Goal: Information Seeking & Learning: Check status

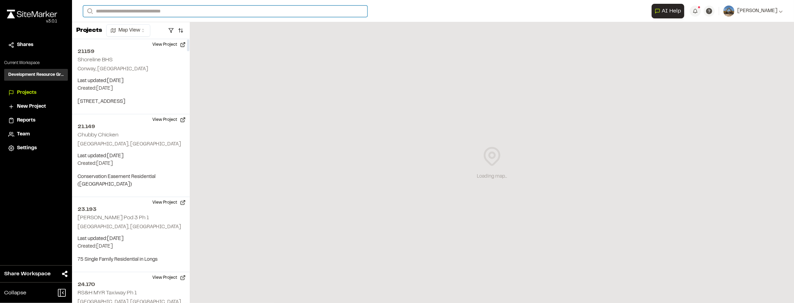
click at [126, 10] on input "Search" at bounding box center [225, 11] width 284 height 11
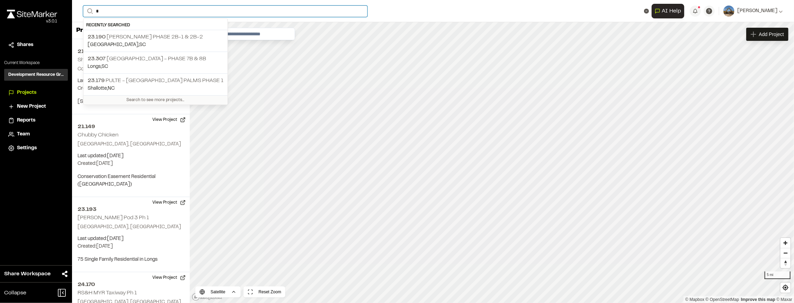
type input "**"
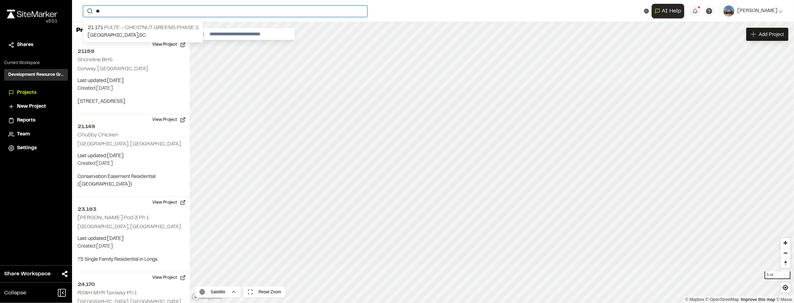
drag, startPoint x: 100, startPoint y: 9, endPoint x: 89, endPoint y: 10, distance: 11.4
click at [89, 10] on form "Search **" at bounding box center [367, 11] width 569 height 11
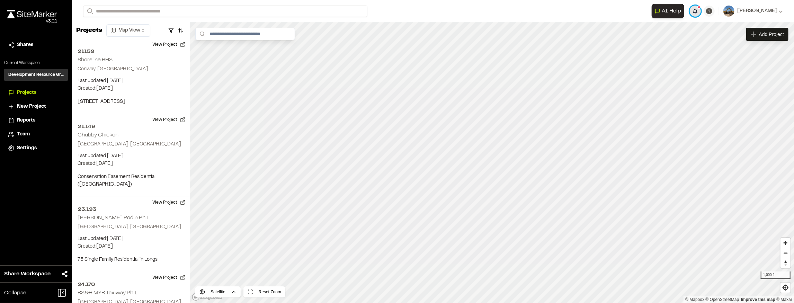
click at [701, 12] on button "button" at bounding box center [695, 11] width 11 height 11
click at [175, 30] on button "button" at bounding box center [171, 30] width 10 height 11
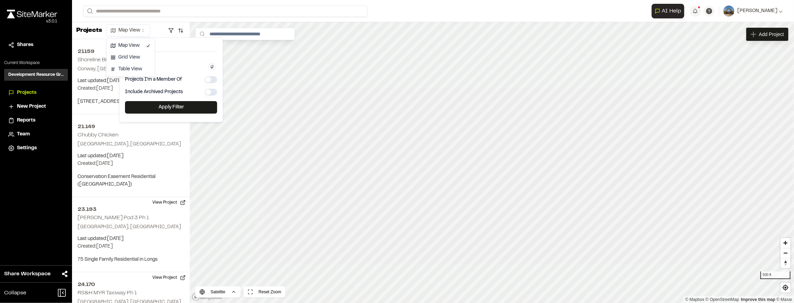
click at [137, 33] on html "Close sidebar v 3.0.1 Shares Current Workspace Development Resource Group DR Pr…" at bounding box center [397, 151] width 794 height 303
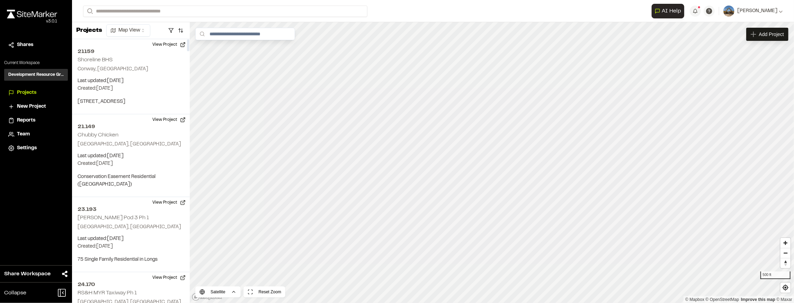
click at [135, 34] on html "Close sidebar v 3.0.1 Shares Current Workspace Development Resource Group DR Pr…" at bounding box center [397, 151] width 794 height 303
click at [150, 11] on html "Close sidebar v 3.0.1 Shares Current Workspace Development Resource Group DR Pr…" at bounding box center [397, 151] width 794 height 303
click at [150, 11] on input "Search" at bounding box center [225, 11] width 284 height 11
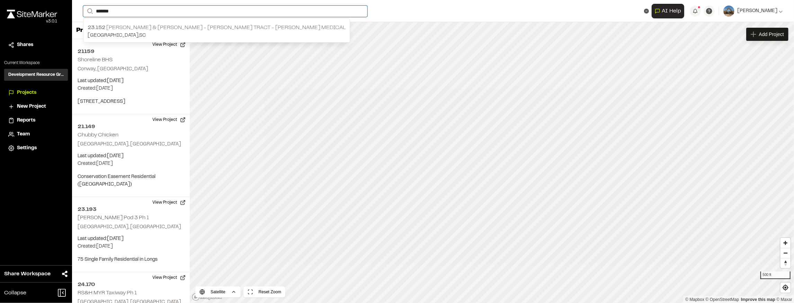
type input "*******"
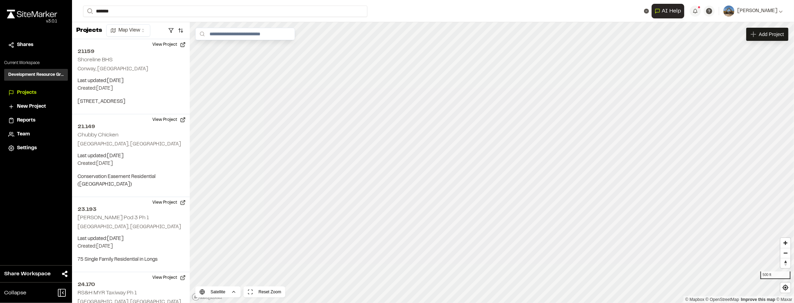
click at [194, 26] on p "23.152 Collins & Almers - Marina Tract - McLeod Medical" at bounding box center [217, 28] width 258 height 8
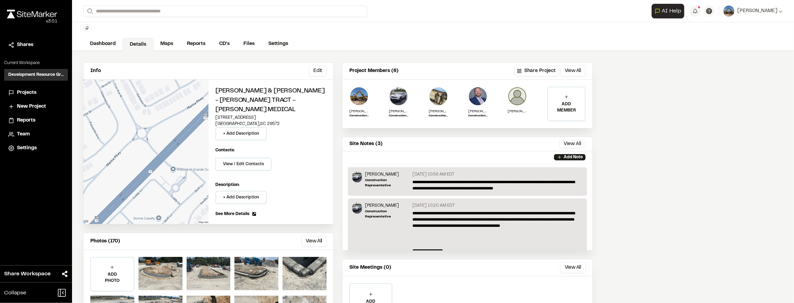
scroll to position [46, 0]
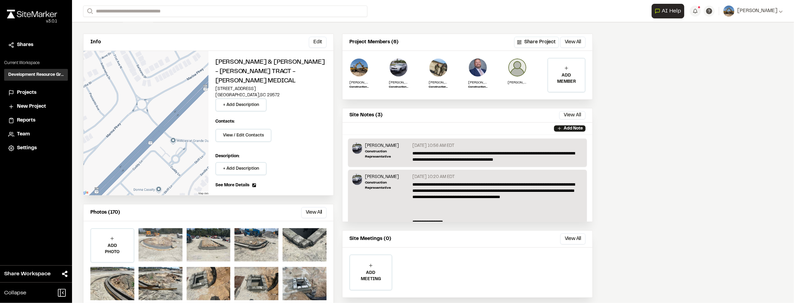
click at [168, 228] on div at bounding box center [161, 244] width 44 height 33
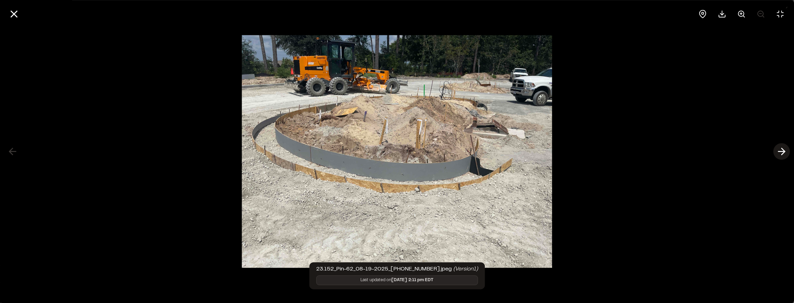
click at [782, 149] on polyline at bounding box center [783, 151] width 3 height 7
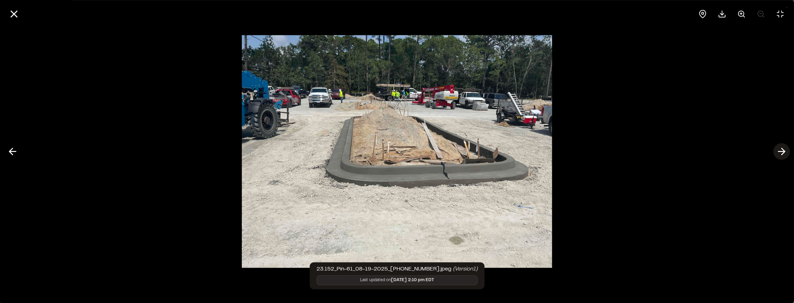
click at [782, 149] on polyline at bounding box center [783, 151] width 3 height 7
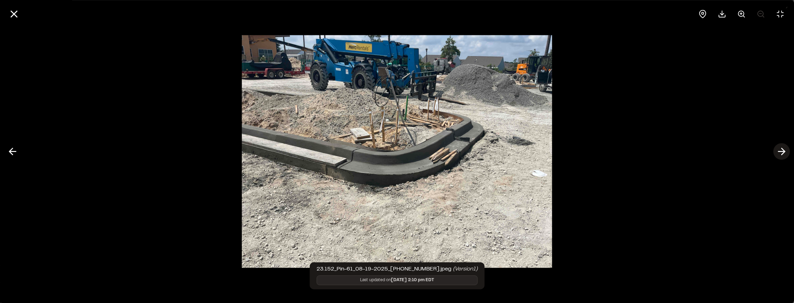
click at [783, 149] on polyline at bounding box center [783, 151] width 3 height 7
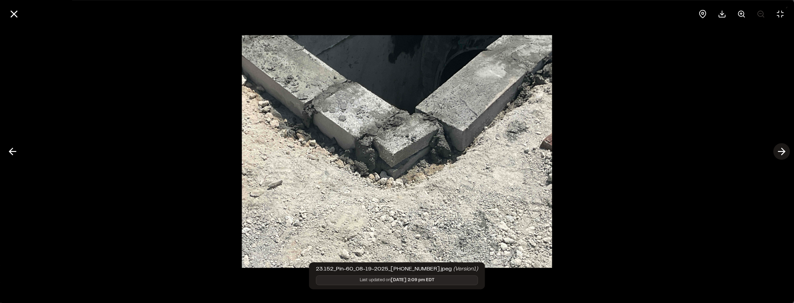
click at [783, 150] on polyline at bounding box center [783, 151] width 3 height 7
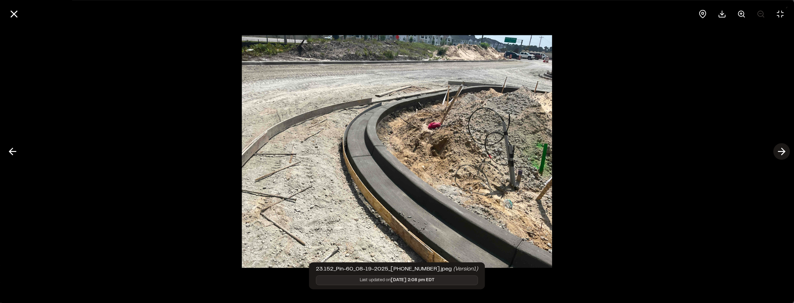
click at [783, 150] on polyline at bounding box center [783, 151] width 3 height 7
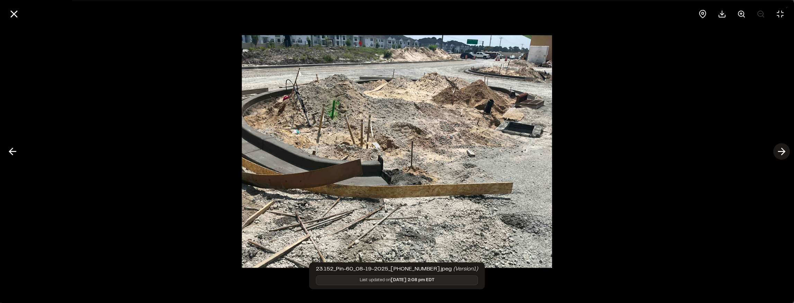
click at [783, 150] on polyline at bounding box center [783, 151] width 3 height 7
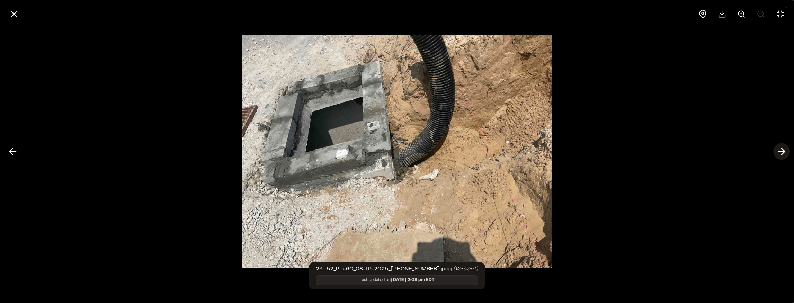
click at [783, 150] on polyline at bounding box center [783, 151] width 3 height 7
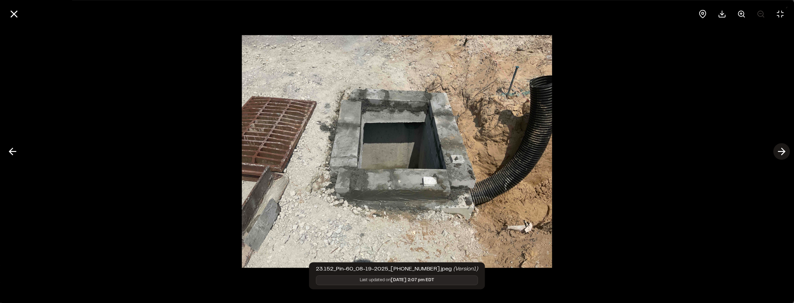
click at [783, 150] on polyline at bounding box center [783, 151] width 3 height 7
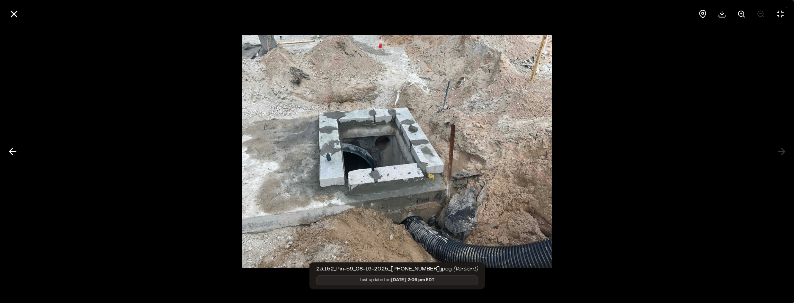
click at [23, 15] on div at bounding box center [397, 14] width 794 height 28
click at [21, 17] on button at bounding box center [14, 14] width 17 height 17
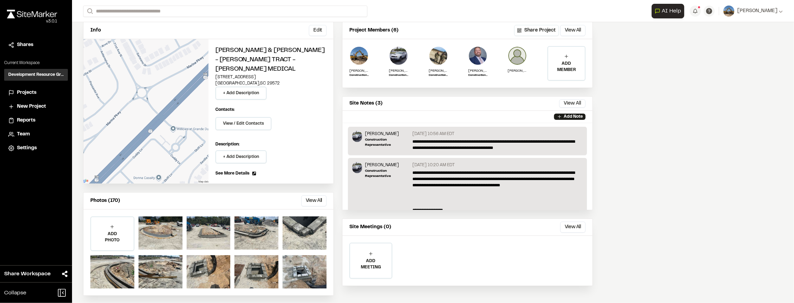
scroll to position [0, 0]
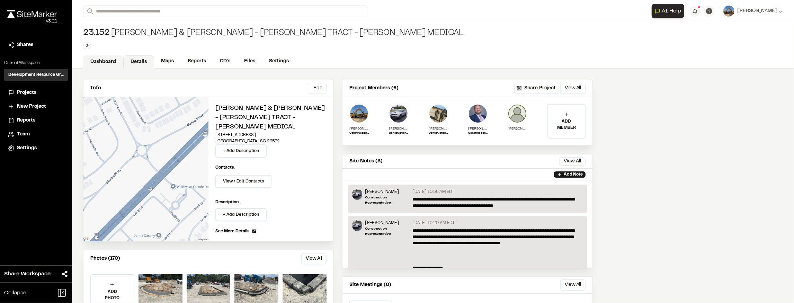
click at [104, 61] on link "Dashboard" at bounding box center [103, 61] width 40 height 13
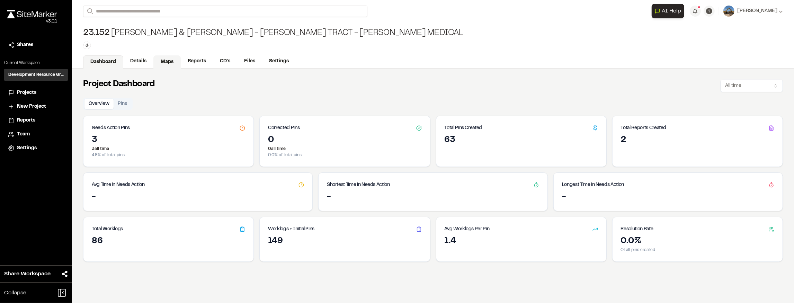
click at [165, 56] on link "Maps" at bounding box center [166, 61] width 27 height 13
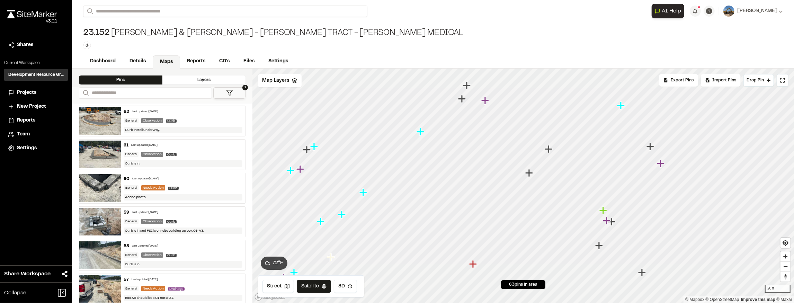
click at [172, 178] on div "60 Last updated Aug 19, 2025" at bounding box center [183, 179] width 119 height 6
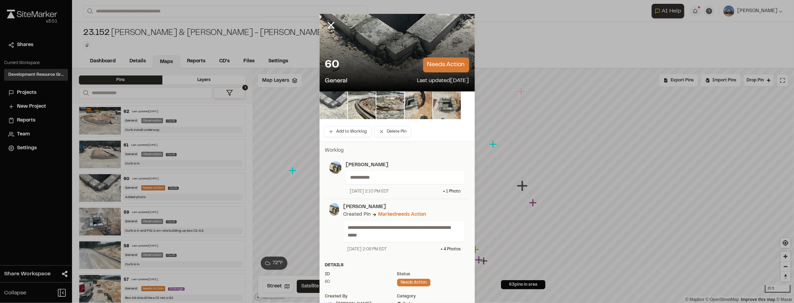
click at [344, 100] on img at bounding box center [334, 105] width 28 height 28
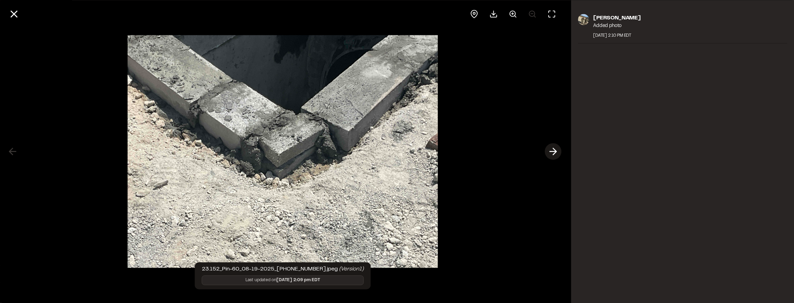
click at [550, 153] on icon at bounding box center [553, 152] width 11 height 12
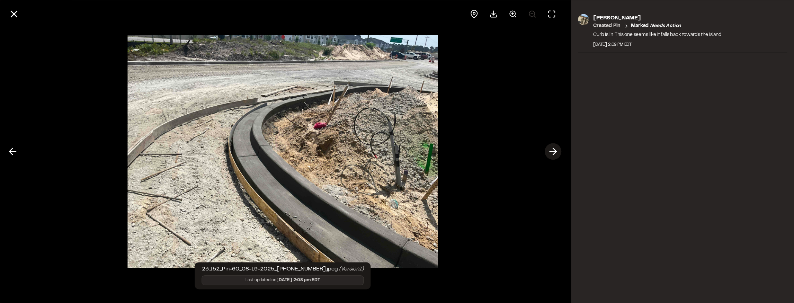
click at [550, 152] on icon at bounding box center [553, 152] width 11 height 12
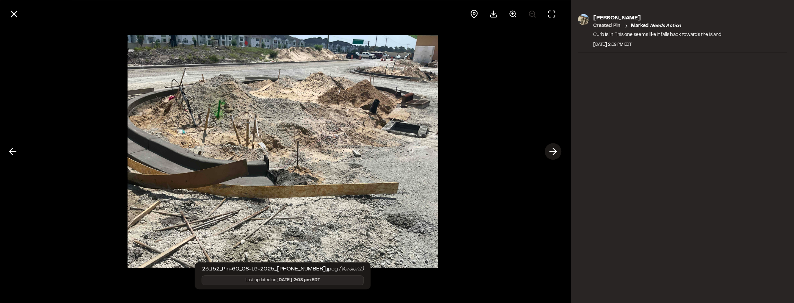
click at [556, 151] on polyline at bounding box center [554, 151] width 3 height 7
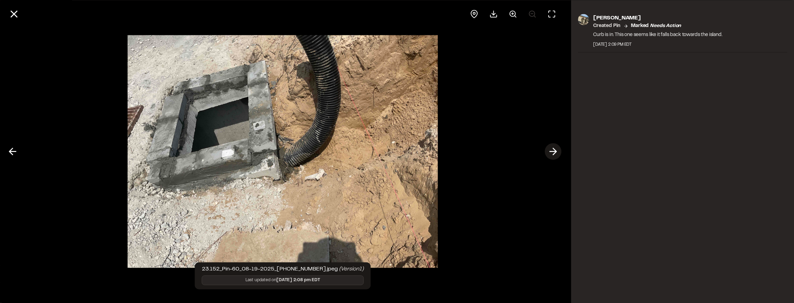
click at [556, 151] on polyline at bounding box center [554, 151] width 3 height 7
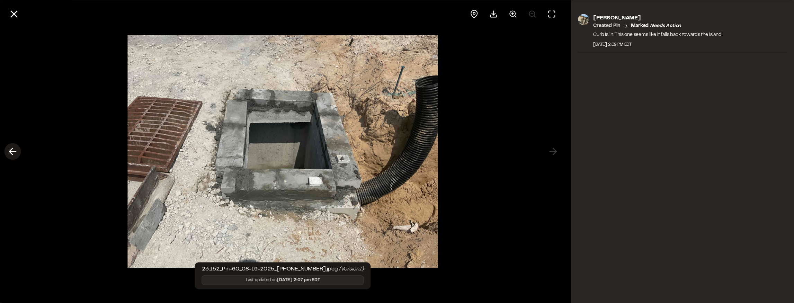
click at [12, 150] on icon at bounding box center [12, 152] width 11 height 12
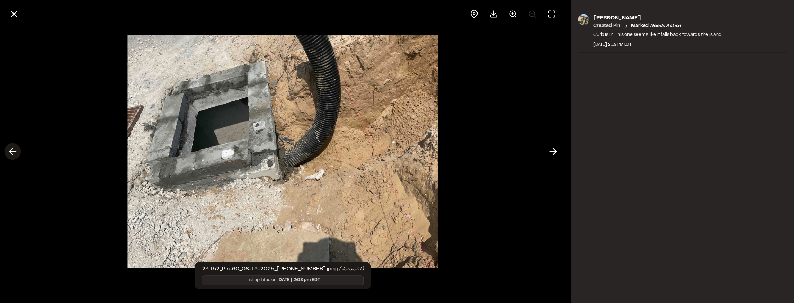
click at [12, 150] on icon at bounding box center [12, 152] width 11 height 12
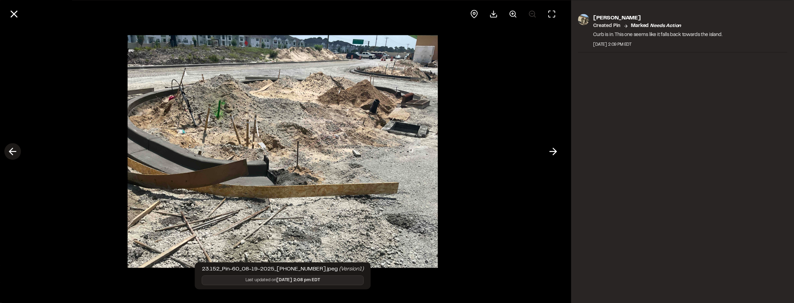
click at [12, 150] on icon at bounding box center [12, 152] width 11 height 12
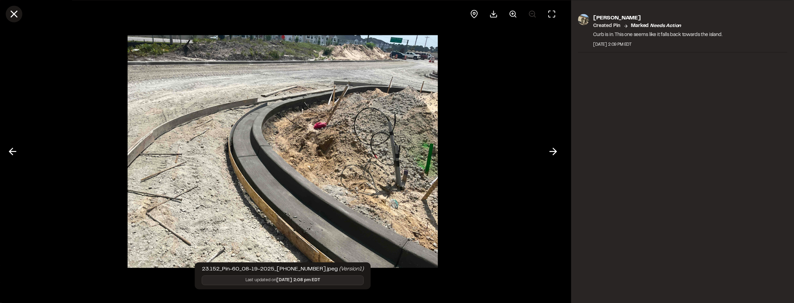
click at [14, 18] on icon at bounding box center [14, 14] width 12 height 12
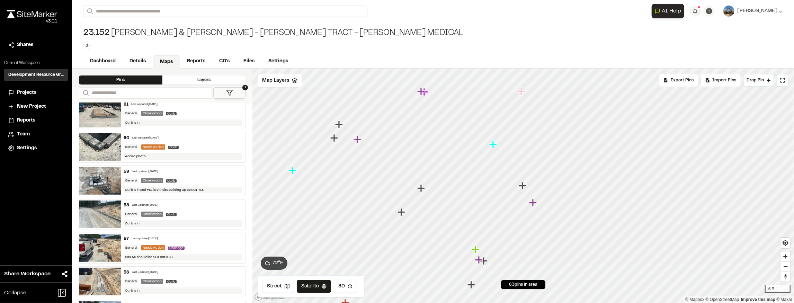
scroll to position [46, 0]
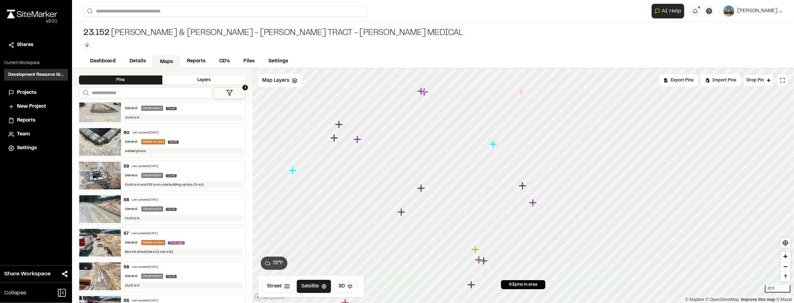
click at [210, 228] on div "57 Last updated Aug 19, 2025 General Needs Action Drainage Box A6 should be a C…" at bounding box center [183, 243] width 124 height 30
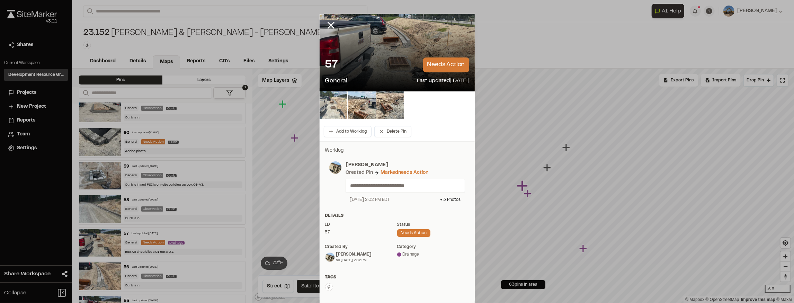
click at [320, 109] on img at bounding box center [334, 105] width 28 height 28
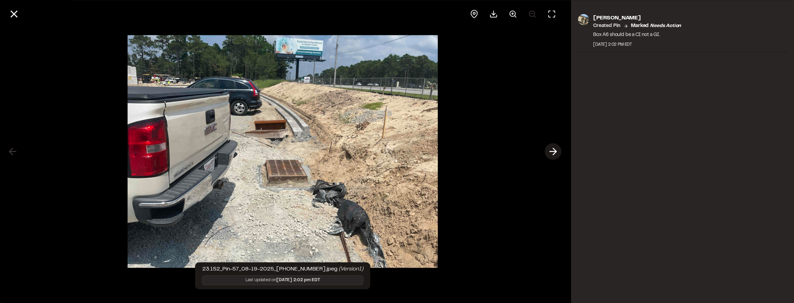
click at [548, 152] on button at bounding box center [553, 151] width 17 height 17
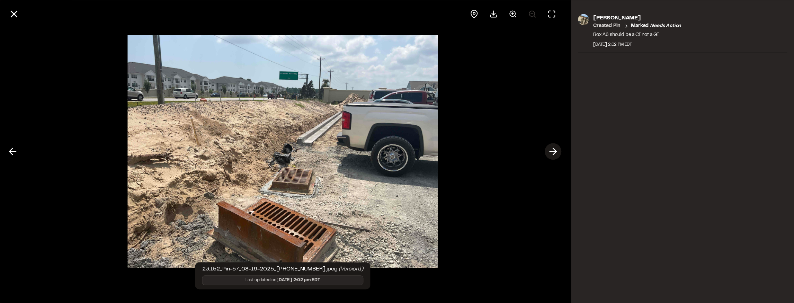
click at [553, 150] on icon at bounding box center [553, 152] width 11 height 12
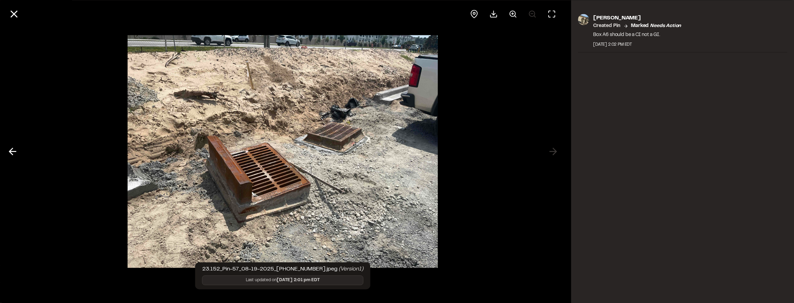
click at [555, 150] on div at bounding box center [283, 151] width 566 height 303
click at [21, 14] on button at bounding box center [14, 14] width 17 height 17
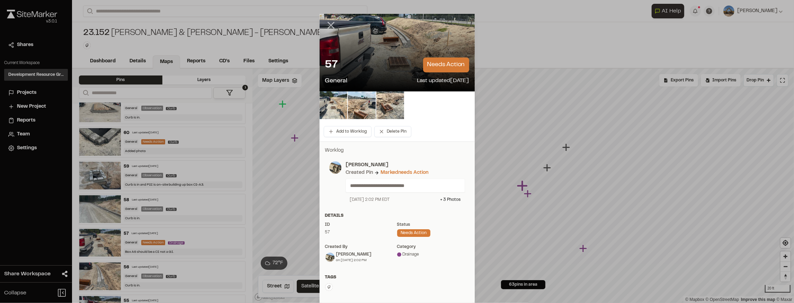
click at [330, 30] on icon at bounding box center [331, 25] width 12 height 12
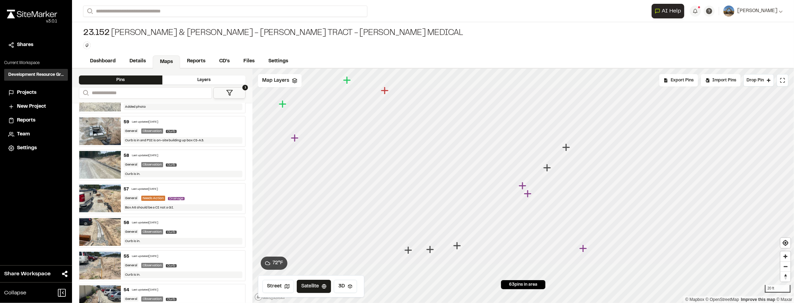
scroll to position [92, 0]
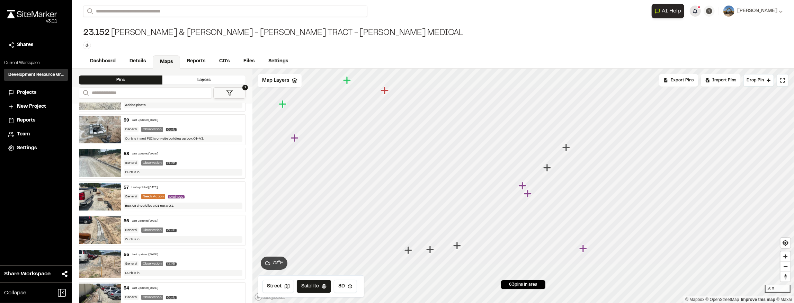
click at [706, 16] on div "**********" at bounding box center [717, 11] width 131 height 15
click at [701, 15] on button "button" at bounding box center [695, 11] width 11 height 11
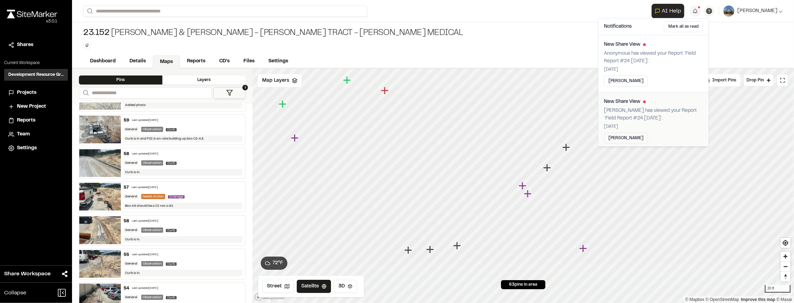
click at [674, 120] on p "Timothy Clark has viewed your Report `Field Report #24 2025-08-12`." at bounding box center [653, 114] width 99 height 15
click at [668, 60] on p "Anonymous has viewed your Report `Field Report #24 2025-08-12`." at bounding box center [653, 57] width 99 height 15
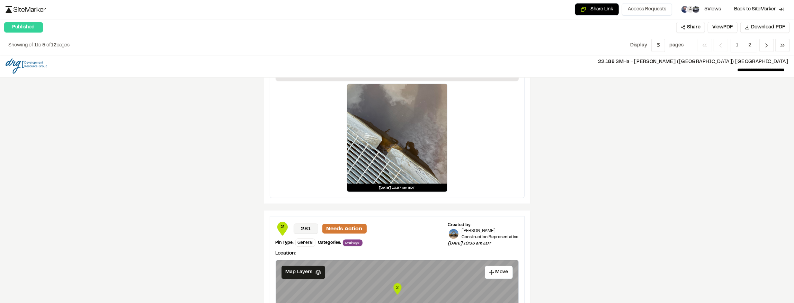
scroll to position [993, 0]
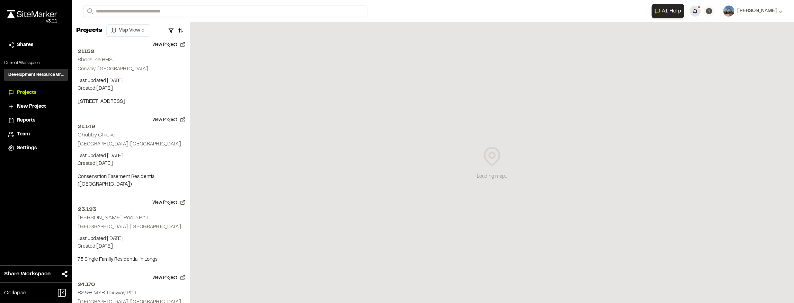
click at [735, 11] on img at bounding box center [729, 11] width 11 height 11
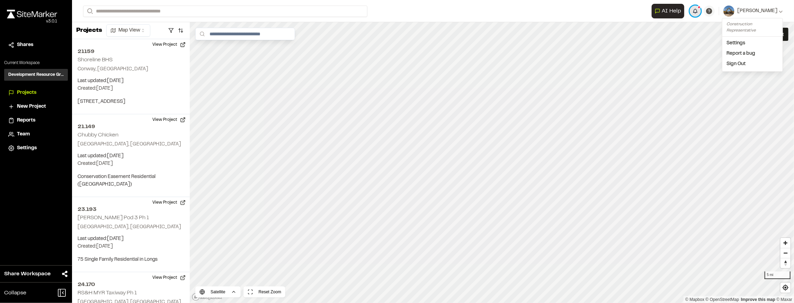
click at [701, 11] on button "button" at bounding box center [695, 11] width 11 height 11
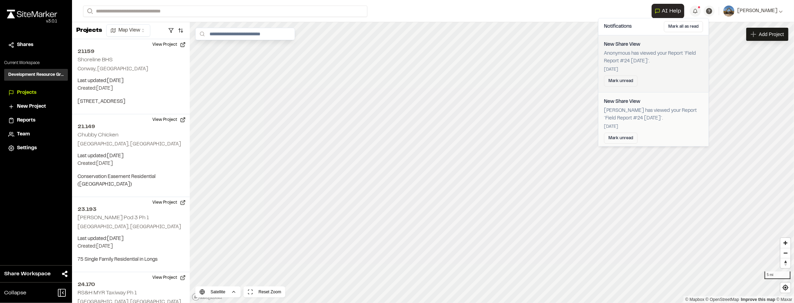
click at [659, 111] on p "[PERSON_NAME] has viewed your Report `Field Report #24 [DATE]`." at bounding box center [653, 114] width 99 height 15
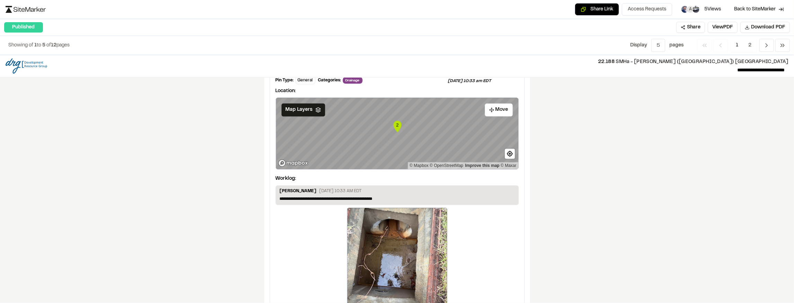
scroll to position [1179, 0]
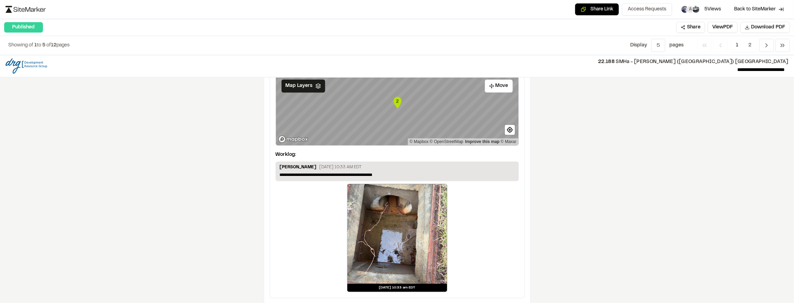
click at [380, 244] on div at bounding box center [397, 234] width 100 height 100
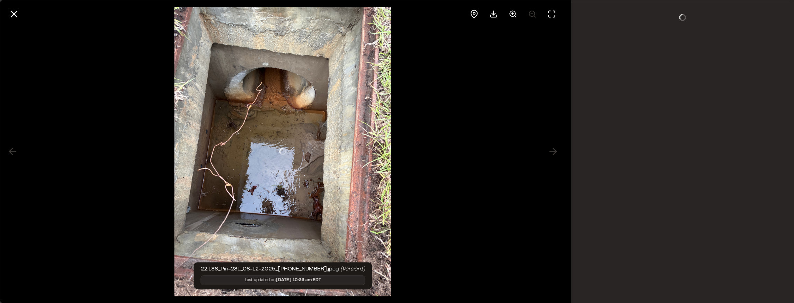
click at [380, 244] on div at bounding box center [283, 151] width 566 height 303
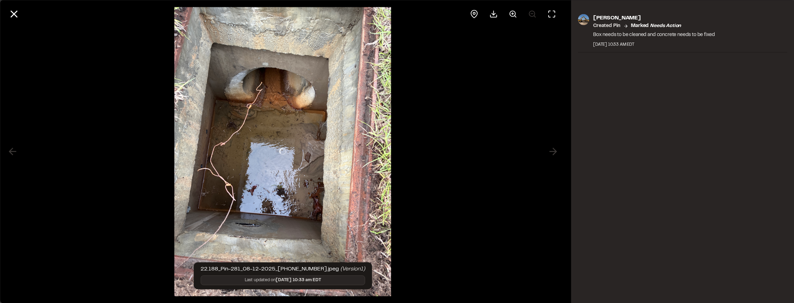
click at [518, 165] on div at bounding box center [283, 151] width 566 height 303
click at [11, 12] on line at bounding box center [14, 14] width 6 height 6
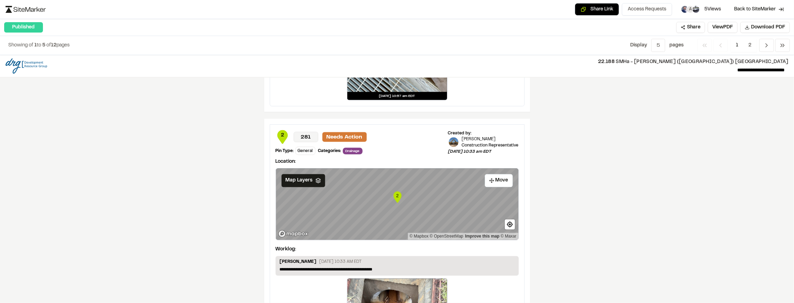
scroll to position [1063, 0]
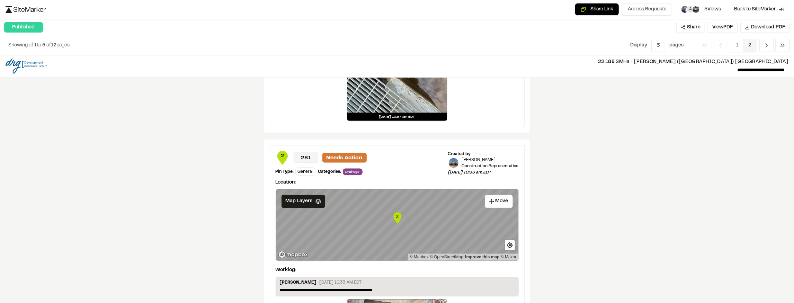
click at [750, 46] on span "2" at bounding box center [750, 45] width 14 height 13
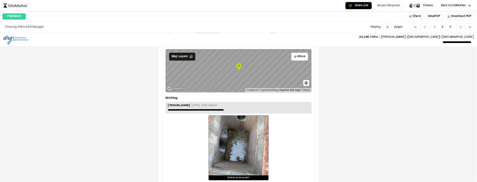
scroll to position [69, 0]
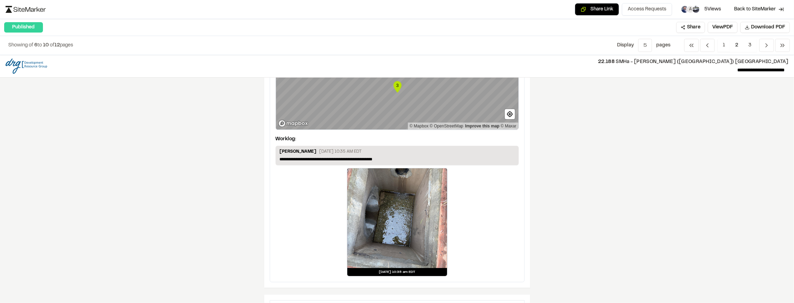
click at [396, 205] on div at bounding box center [397, 218] width 100 height 100
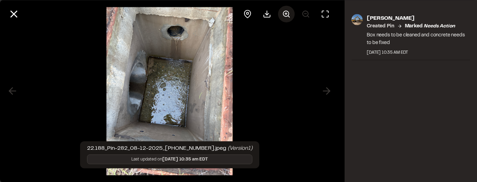
click at [285, 15] on icon at bounding box center [286, 14] width 8 height 8
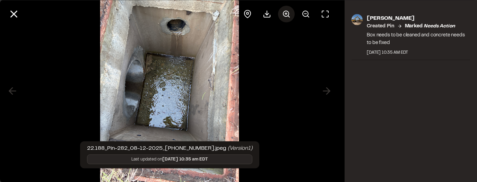
click at [285, 15] on icon at bounding box center [286, 14] width 8 height 8
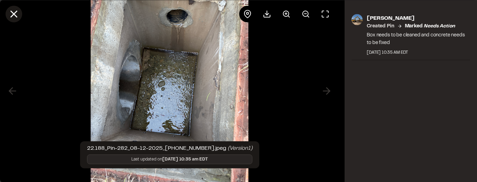
click at [9, 12] on icon at bounding box center [14, 14] width 12 height 12
